Goal: Task Accomplishment & Management: Complete application form

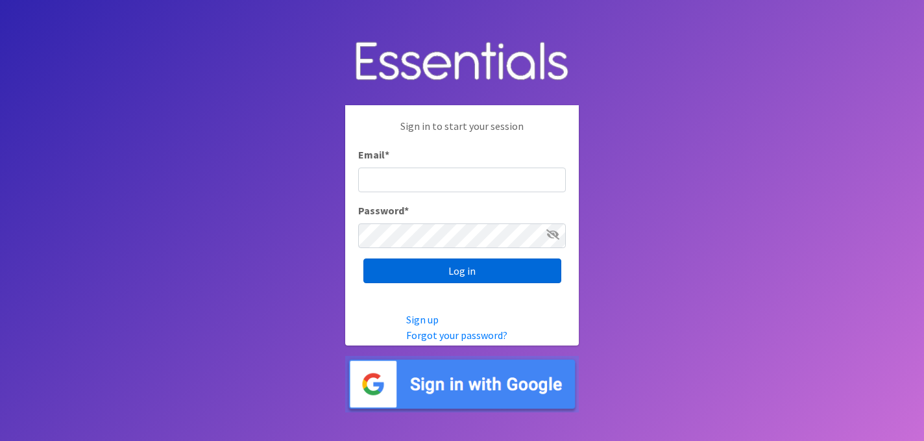
type input "[PERSON_NAME][EMAIL_ADDRESS][PERSON_NAME][DOMAIN_NAME]"
click at [457, 267] on input "Log in" at bounding box center [462, 270] width 198 height 25
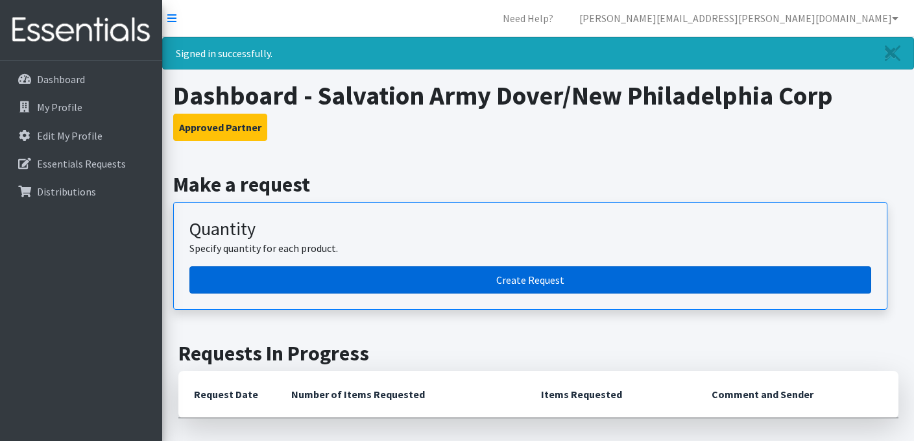
click at [561, 279] on link "Create Request" at bounding box center [530, 279] width 682 height 27
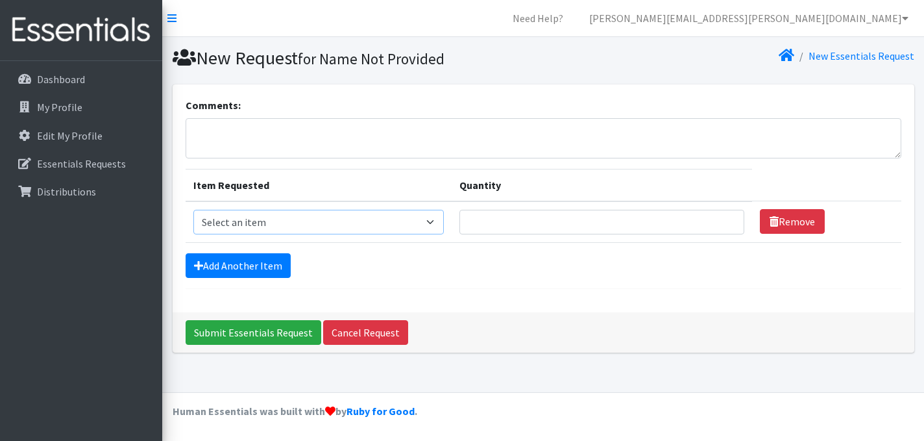
click at [432, 218] on select "Select an item Adult XXX Large Adult Large Adult XX Large Adult Medium Adult Sm…" at bounding box center [318, 222] width 250 height 25
click at [193, 210] on select "Select an item Adult XXX Large Adult Large Adult XX Large Adult Medium Adult Sm…" at bounding box center [318, 222] width 250 height 25
click at [435, 226] on select "Select an item Adult XXX Large Adult Large Adult XX Large Adult Medium Adult Sm…" at bounding box center [318, 222] width 250 height 25
click at [193, 210] on select "Select an item Adult XXX Large Adult Large Adult XX Large Adult Medium Adult Sm…" at bounding box center [318, 222] width 250 height 25
click at [443, 224] on select "Select an item Adult XXX Large Adult Large Adult XX Large Adult Medium Adult Sm…" at bounding box center [318, 222] width 250 height 25
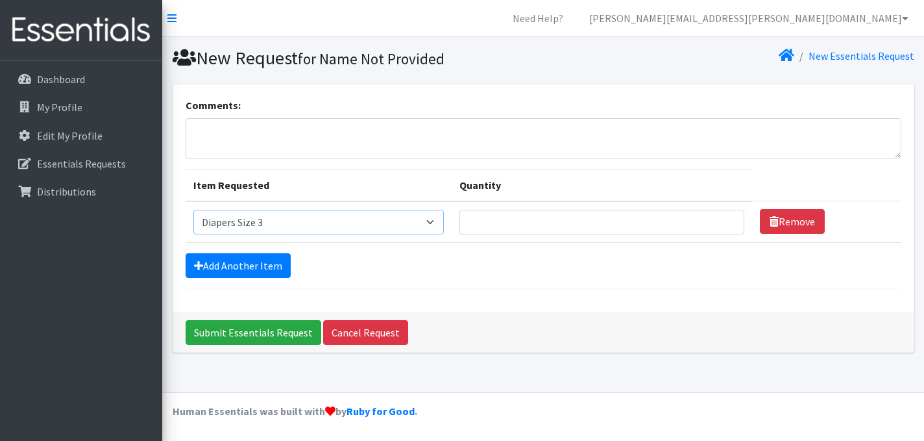
click at [193, 210] on select "Select an item Adult XXX Large Adult Large Adult XX Large Adult Medium Adult Sm…" at bounding box center [318, 222] width 250 height 25
click at [239, 263] on link "Add Another Item" at bounding box center [238, 265] width 105 height 25
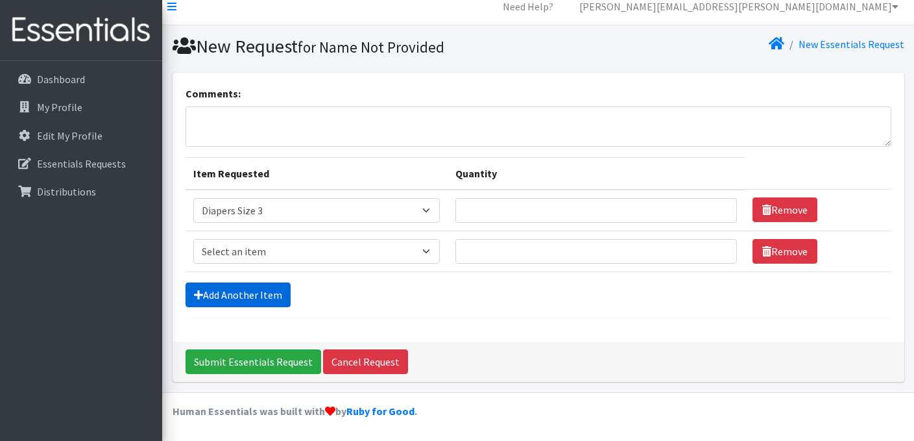
click at [261, 297] on link "Add Another Item" at bounding box center [238, 294] width 105 height 25
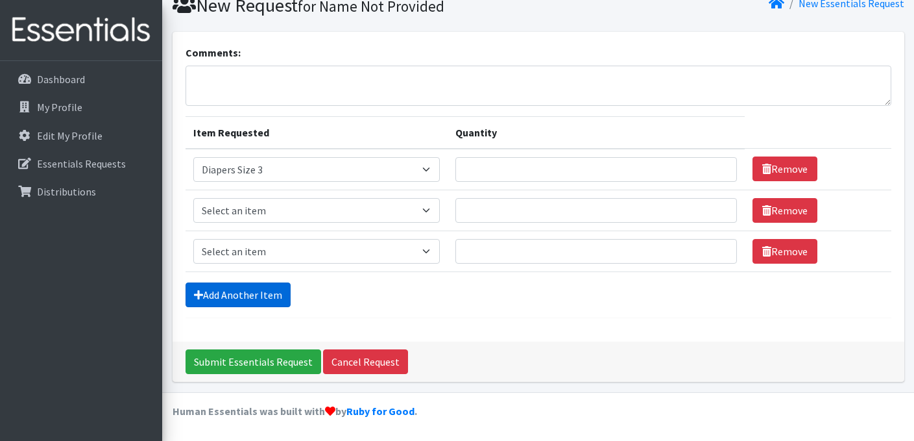
click at [261, 298] on link "Add Another Item" at bounding box center [238, 294] width 105 height 25
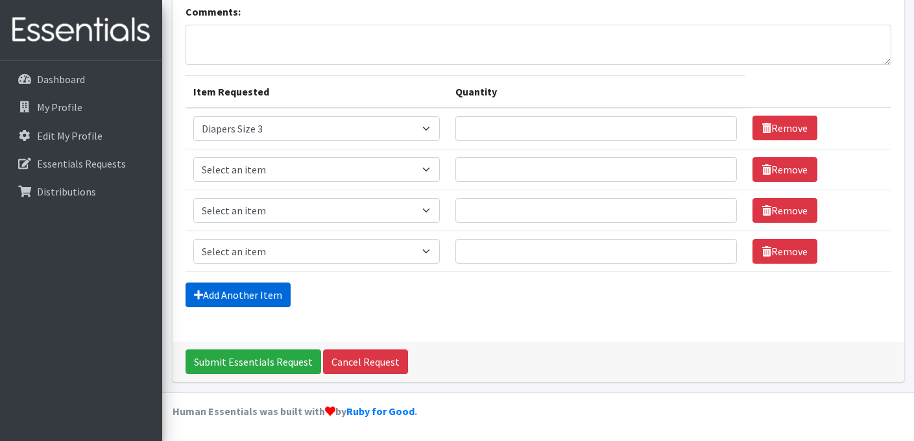
click at [261, 299] on link "Add Another Item" at bounding box center [238, 294] width 105 height 25
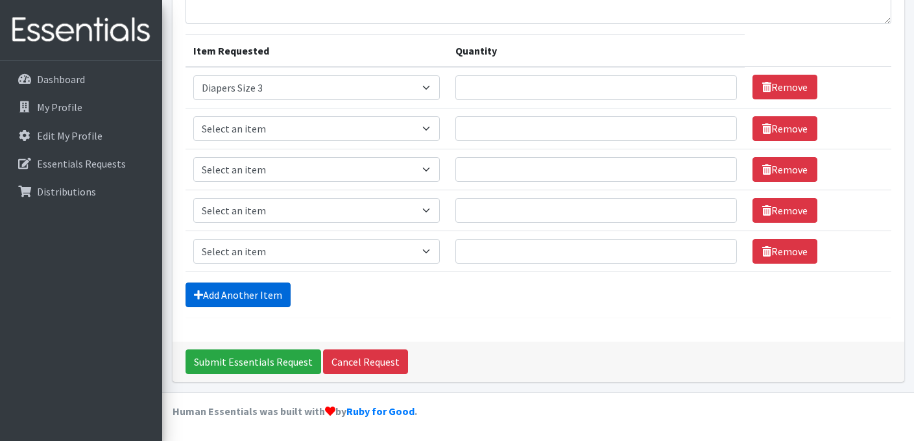
click at [262, 299] on link "Add Another Item" at bounding box center [238, 294] width 105 height 25
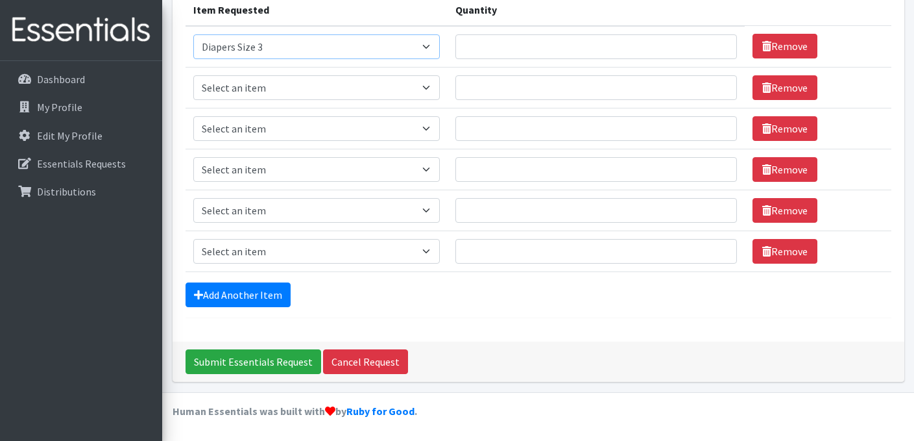
click at [426, 44] on select "Select an item Adult XXX Large Adult Large Adult XX Large Adult Medium Adult Sm…" at bounding box center [316, 46] width 247 height 25
select select "408"
click at [193, 34] on select "Select an item Adult XXX Large Adult Large Adult XX Large Adult Medium Adult Sm…" at bounding box center [316, 46] width 247 height 25
click at [353, 91] on select "Select an item Adult XXX Large Adult Large Adult XX Large Adult Medium Adult Sm…" at bounding box center [316, 87] width 247 height 25
select select "426"
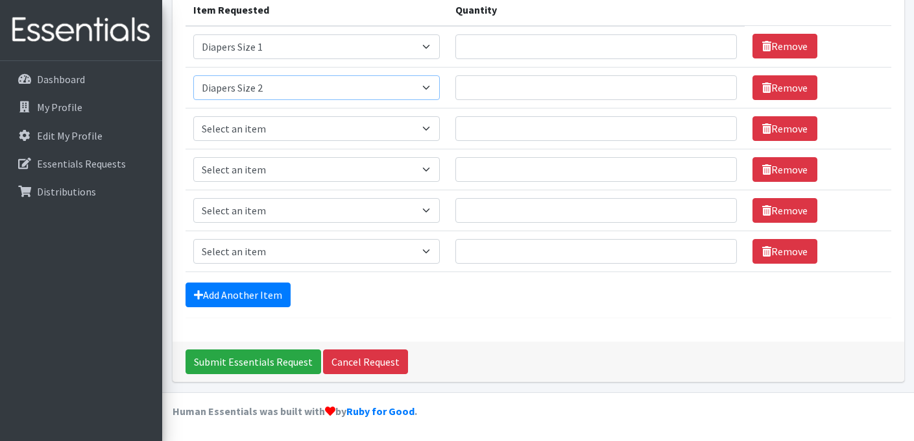
click at [193, 75] on select "Select an item Adult XXX Large Adult Large Adult XX Large Adult Medium Adult Sm…" at bounding box center [316, 87] width 247 height 25
click at [291, 125] on select "Select an item Adult XXX Large Adult Large Adult XX Large Adult Medium Adult Sm…" at bounding box center [316, 128] width 247 height 25
select select "428"
click at [193, 116] on select "Select an item Adult XXX Large Adult Large Adult XX Large Adult Medium Adult Sm…" at bounding box center [316, 128] width 247 height 25
click at [280, 171] on select "Select an item Adult XXX Large Adult Large Adult XX Large Adult Medium Adult Sm…" at bounding box center [316, 169] width 247 height 25
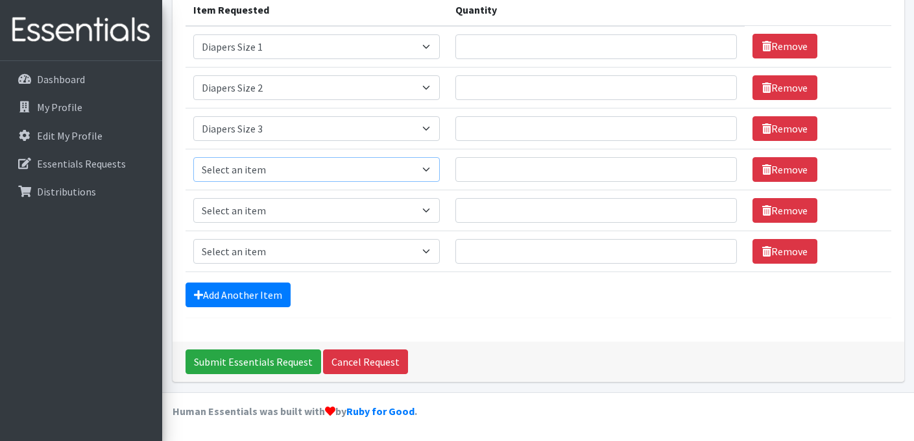
select select "414"
click at [193, 157] on select "Select an item Adult XXX Large Adult Large Adult XX Large Adult Medium Adult Sm…" at bounding box center [316, 169] width 247 height 25
click at [260, 208] on select "Select an item Adult XXX Large Adult Large Adult XX Large Adult Medium Adult Sm…" at bounding box center [316, 210] width 247 height 25
select select "415"
click at [193, 198] on select "Select an item Adult XXX Large Adult Large Adult XX Large Adult Medium Adult Sm…" at bounding box center [316, 210] width 247 height 25
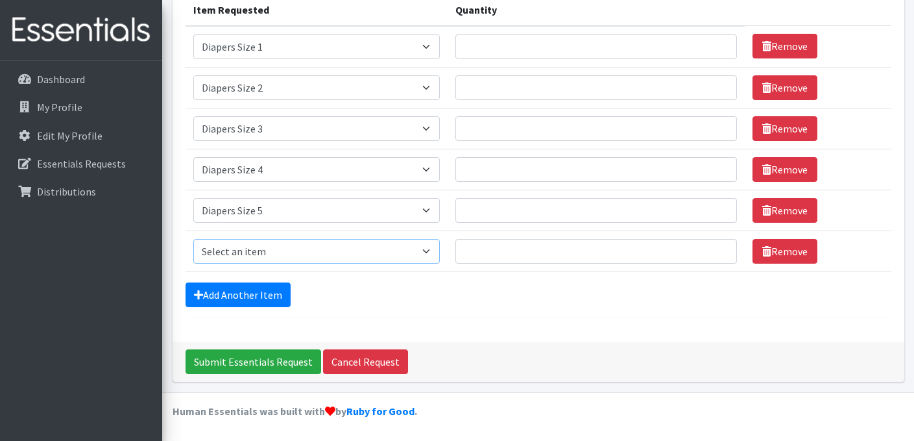
click at [264, 249] on select "Select an item Adult XXX Large Adult Large Adult XX Large Adult Medium Adult Sm…" at bounding box center [316, 251] width 247 height 25
select select "417"
click at [193, 239] on select "Select an item Adult XXX Large Adult Large Adult XX Large Adult Medium Adult Sm…" at bounding box center [316, 251] width 247 height 25
click at [285, 295] on link "Add Another Item" at bounding box center [238, 294] width 105 height 25
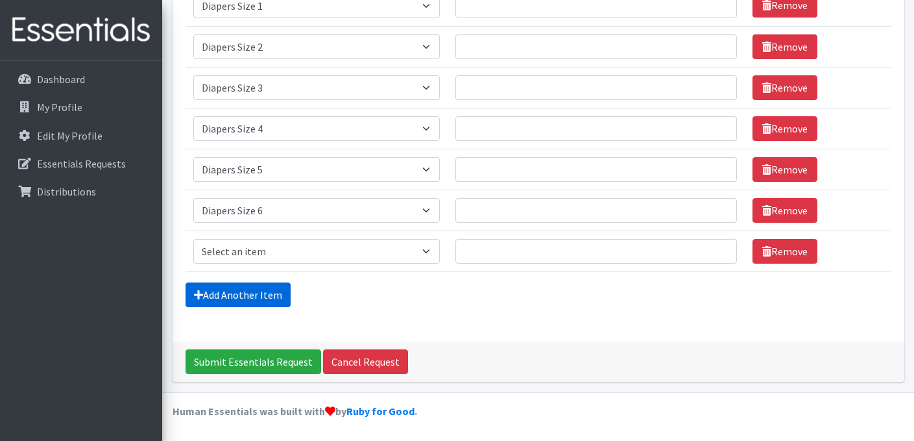
click at [283, 296] on link "Add Another Item" at bounding box center [238, 294] width 105 height 25
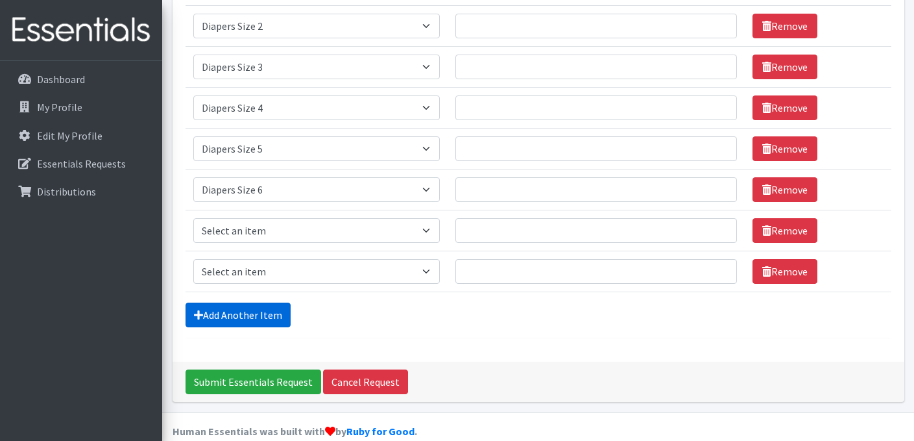
scroll to position [257, 0]
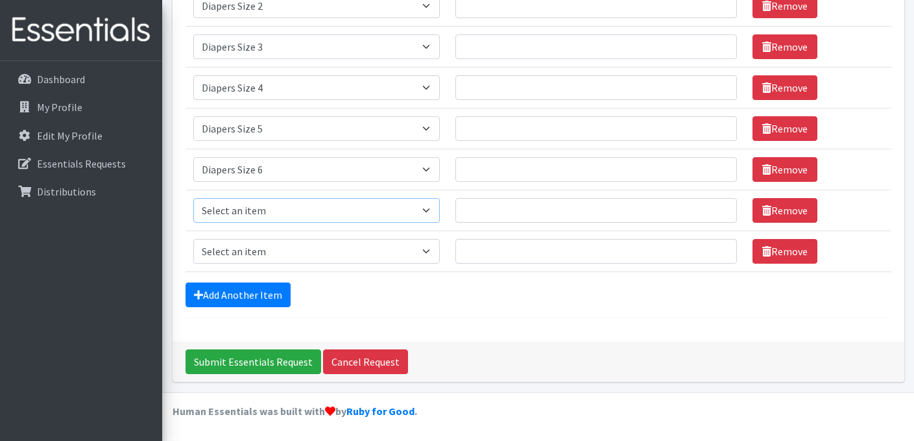
click at [276, 208] on select "Select an item Adult XXX Large Adult Large Adult XX Large Adult Medium Adult Sm…" at bounding box center [316, 210] width 247 height 25
select select "4739"
click at [193, 198] on select "Select an item Adult XXX Large Adult Large Adult XX Large Adult Medium Adult Sm…" at bounding box center [316, 210] width 247 height 25
click at [229, 292] on link "Add Another Item" at bounding box center [238, 294] width 105 height 25
click at [230, 292] on link "Add Another Item" at bounding box center [238, 294] width 105 height 25
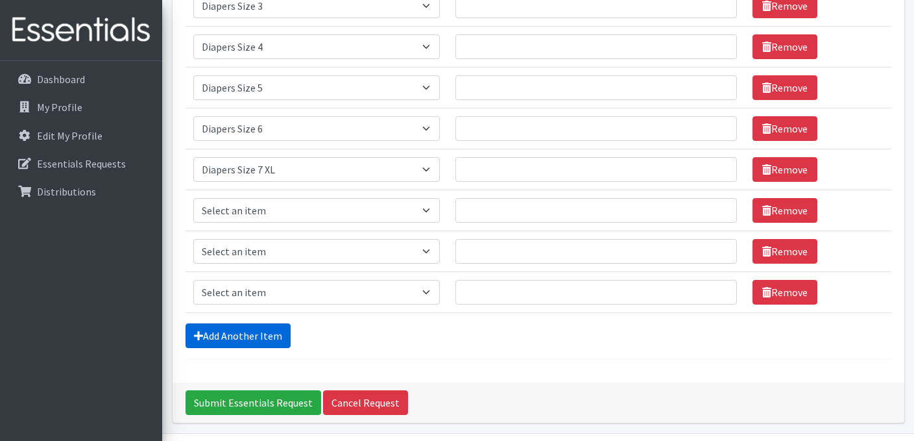
scroll to position [339, 0]
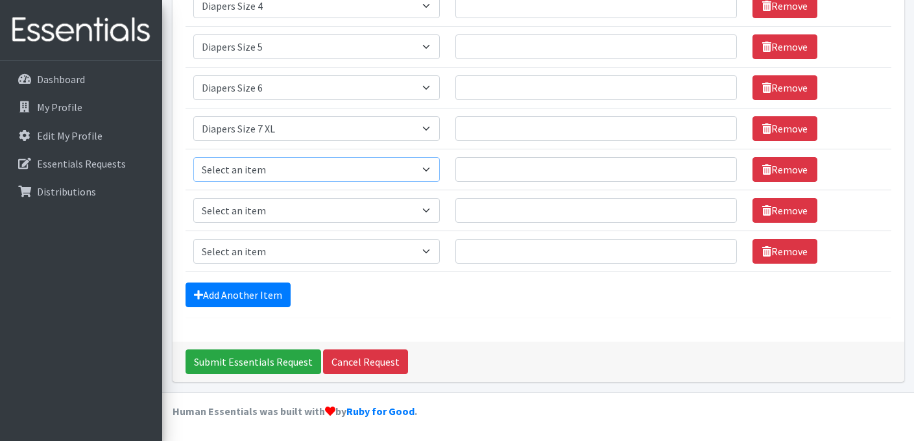
click at [258, 168] on select "Select an item Adult XXX Large Adult Large Adult XX Large Adult Medium Adult Sm…" at bounding box center [316, 169] width 247 height 25
select select "2927"
click at [193, 157] on select "Select an item Adult XXX Large Adult Large Adult XX Large Adult Medium Adult Sm…" at bounding box center [316, 169] width 247 height 25
click at [321, 216] on select "Select an item Adult XXX Large Adult Large Adult XX Large Adult Medium Adult Sm…" at bounding box center [316, 210] width 247 height 25
select select "2929"
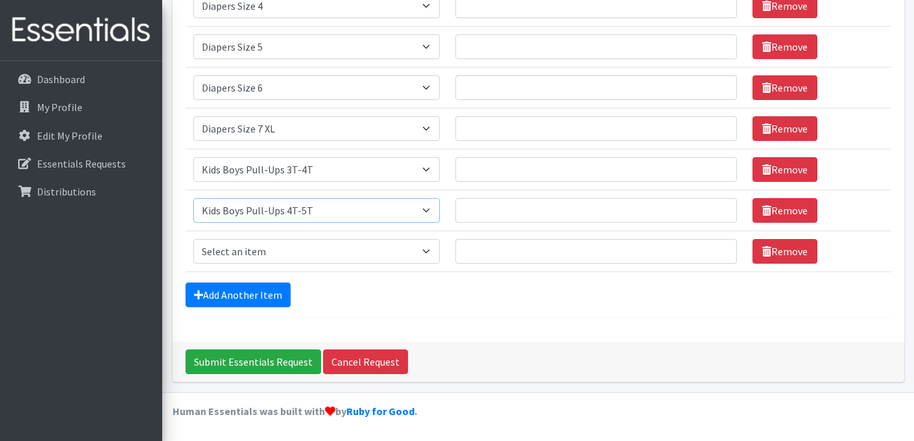
click at [193, 198] on select "Select an item Adult XXX Large Adult Large Adult XX Large Adult Medium Adult Sm…" at bounding box center [316, 210] width 247 height 25
click at [259, 289] on link "Add Another Item" at bounding box center [238, 294] width 105 height 25
click at [273, 199] on select "Select an item Adult XXX Large Adult Large Adult XX Large Adult Medium Adult Sm…" at bounding box center [316, 210] width 247 height 25
select select "2926"
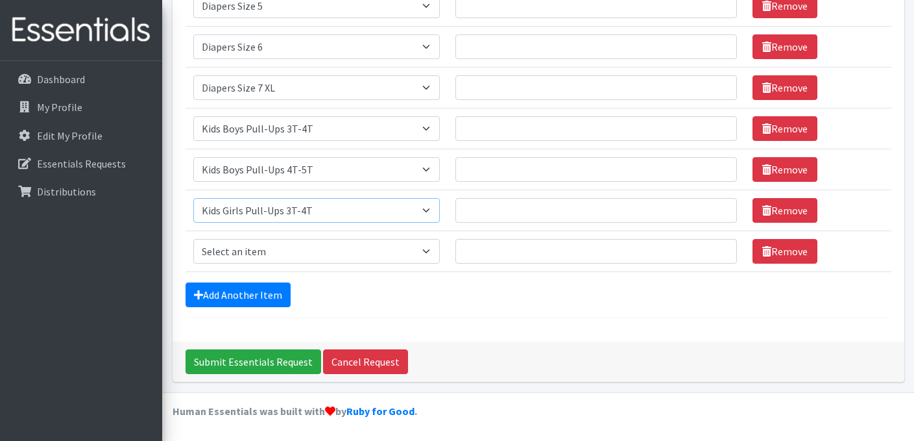
click at [193, 198] on select "Select an item Adult XXX Large Adult Large Adult XX Large Adult Medium Adult Sm…" at bounding box center [316, 210] width 247 height 25
click at [333, 251] on select "Select an item Adult XXX Large Adult Large Adult XX Large Adult Medium Adult Sm…" at bounding box center [316, 251] width 247 height 25
select select "2928"
click at [193, 239] on select "Select an item Adult XXX Large Adult Large Adult XX Large Adult Medium Adult Sm…" at bounding box center [316, 251] width 247 height 25
click at [282, 302] on link "Add Another Item" at bounding box center [238, 294] width 105 height 25
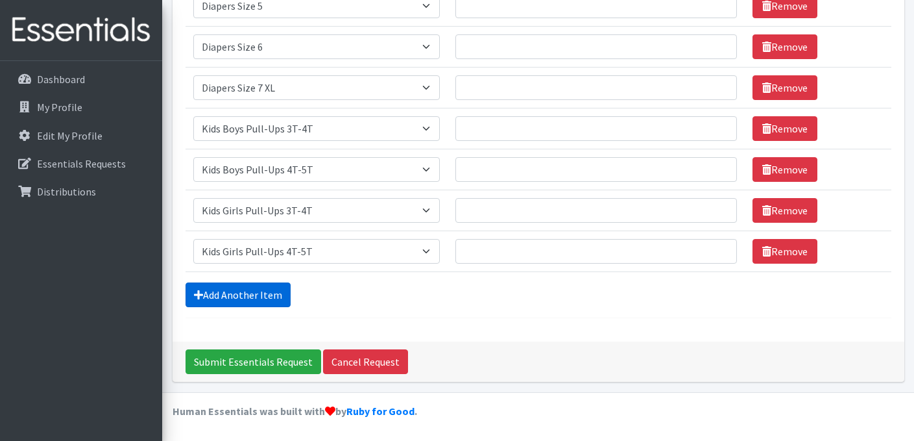
scroll to position [420, 0]
click at [281, 251] on select "Select an item Adult XXX Large Adult Large Adult XX Large Adult Medium Adult Sm…" at bounding box center [316, 251] width 247 height 25
click at [296, 253] on select "Select an item Adult XXX Large Adult Large Adult XX Large Adult Medium Adult Sm…" at bounding box center [316, 251] width 247 height 25
select select "4828"
click at [193, 239] on select "Select an item Adult XXX Large Adult Large Adult XX Large Adult Medium Adult Sm…" at bounding box center [316, 251] width 247 height 25
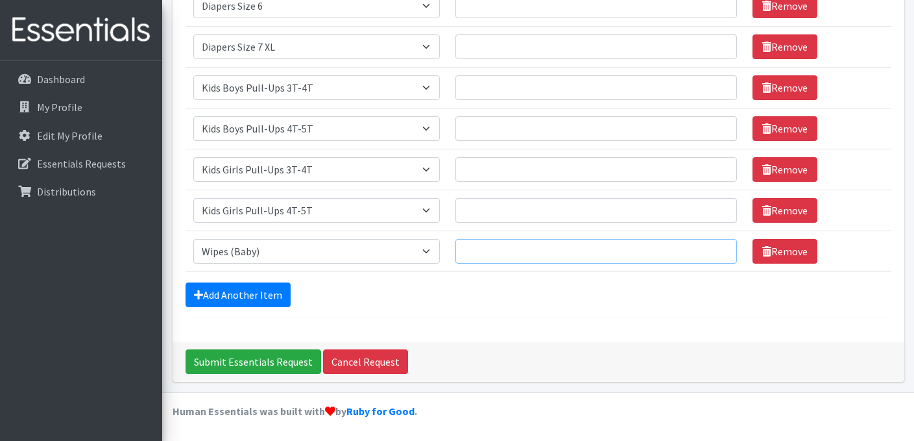
click at [512, 247] on input "Quantity" at bounding box center [595, 251] width 281 height 25
type input "15"
click at [516, 217] on input "Quantity" at bounding box center [595, 210] width 281 height 25
type input "75"
click at [494, 173] on input "Quantity" at bounding box center [595, 169] width 281 height 25
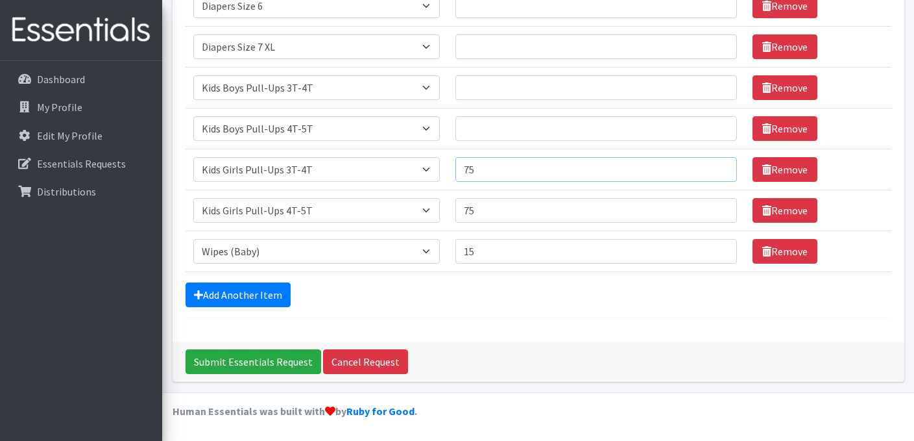
type input "75"
click at [486, 127] on input "Quantity" at bounding box center [595, 128] width 281 height 25
type input "75"
click at [491, 81] on input "Quantity" at bounding box center [595, 87] width 281 height 25
type input "75"
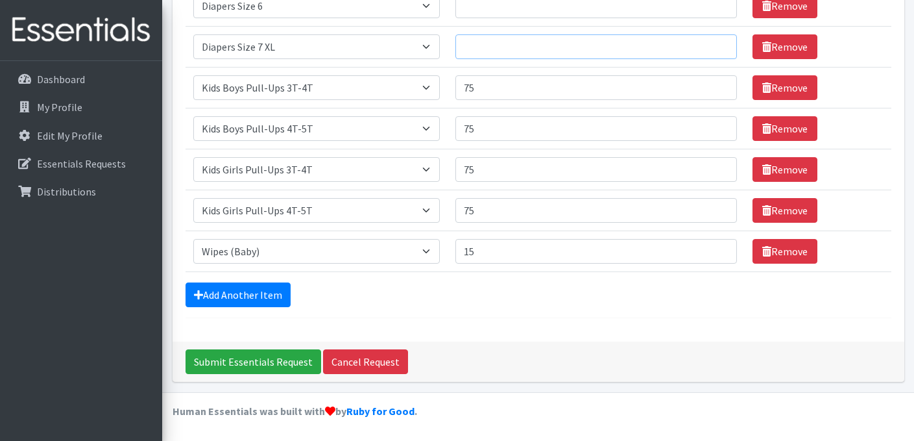
click at [498, 45] on input "Quantity" at bounding box center [595, 46] width 281 height 25
type input "2"
type input "175"
click at [488, 8] on input "Quantity" at bounding box center [595, 6] width 281 height 25
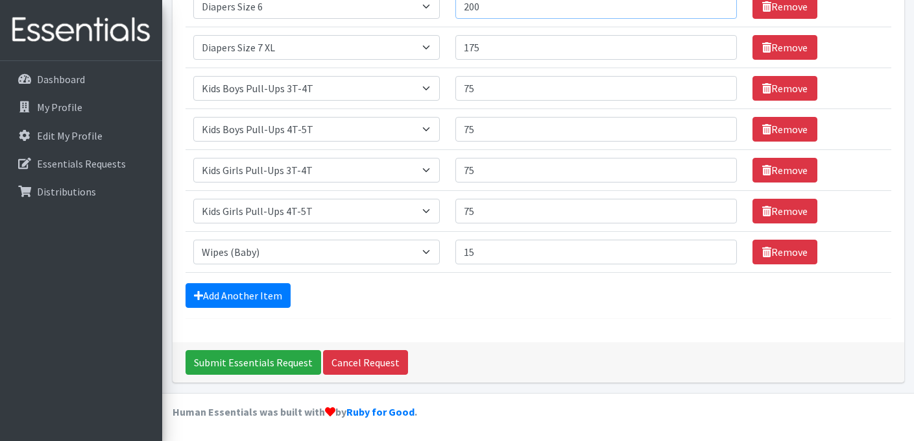
scroll to position [225, 0]
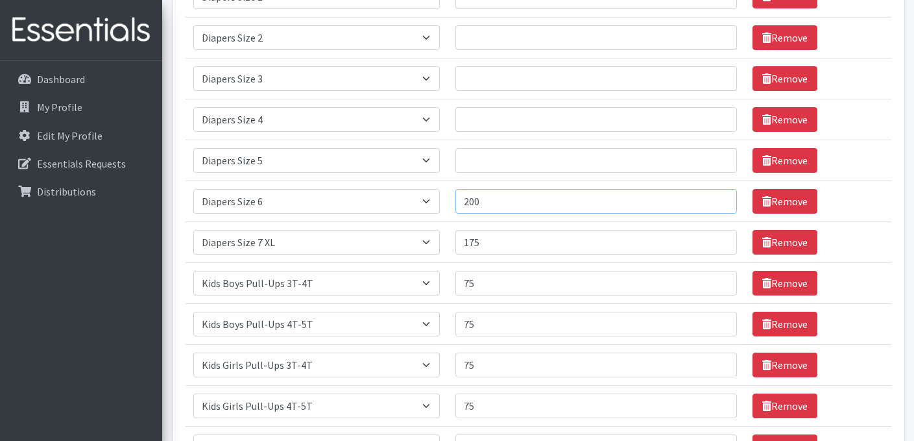
type input "200"
click at [481, 156] on input "Quantity" at bounding box center [595, 160] width 281 height 25
type input "350"
click at [489, 120] on input "Quantity" at bounding box center [595, 119] width 281 height 25
type input "350"
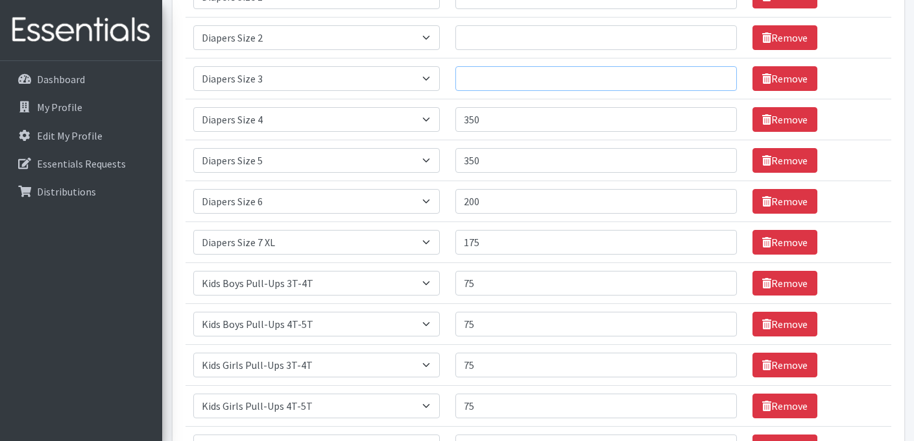
click at [483, 79] on input "Quantity" at bounding box center [595, 78] width 281 height 25
type input "300"
click at [537, 38] on input "Quantity" at bounding box center [595, 37] width 281 height 25
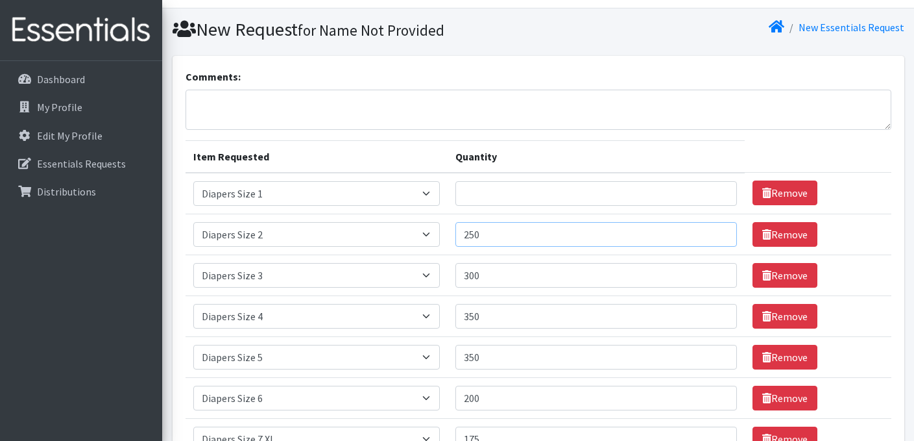
scroll to position [0, 0]
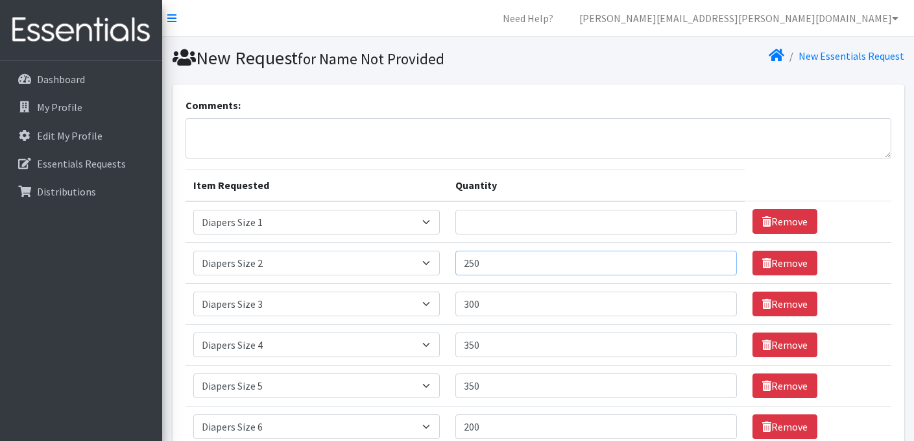
type input "250"
click at [505, 222] on input "Quantity" at bounding box center [595, 222] width 281 height 25
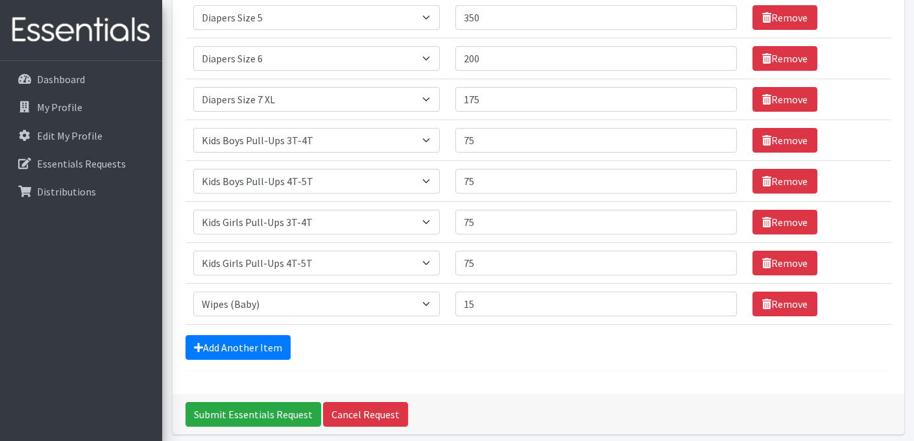
scroll to position [420, 0]
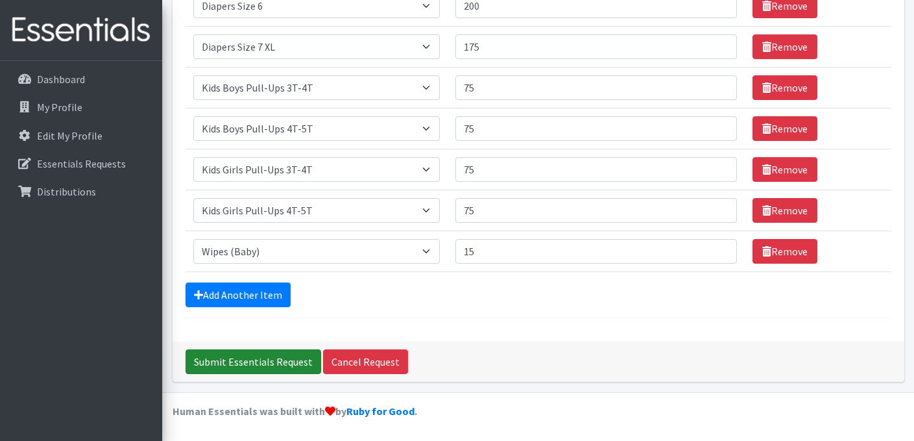
type input "100"
click at [236, 365] on input "Submit Essentials Request" at bounding box center [254, 361] width 136 height 25
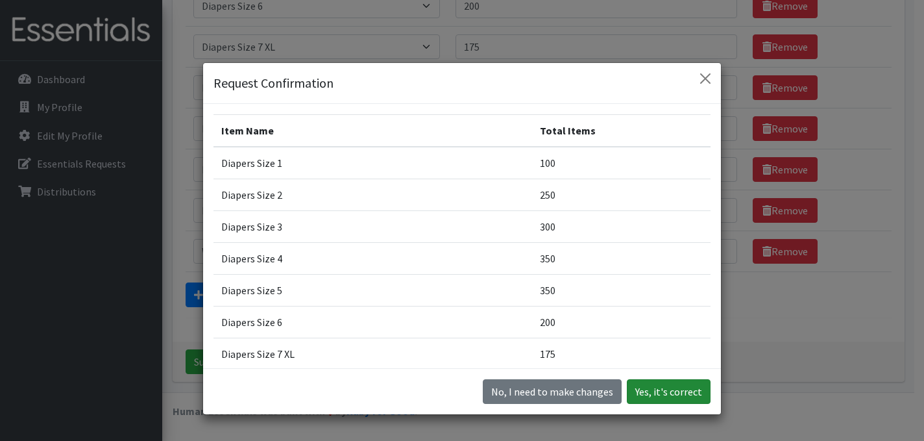
click at [670, 393] on button "Yes, it's correct" at bounding box center [669, 391] width 84 height 25
